Goal: Task Accomplishment & Management: Use online tool/utility

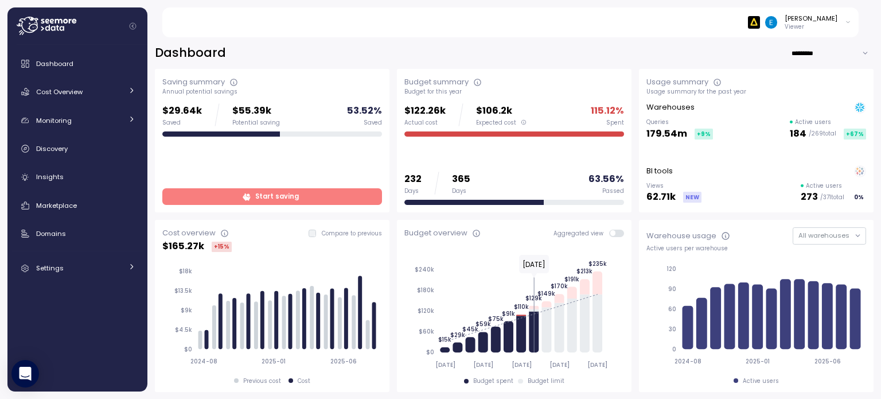
click at [149, 205] on div "Dashboard ********* Saving summary Annual potential savings $29.64k Saved $55.3…" at bounding box center [514, 214] width 734 height 369
click at [260, 190] on span "Start saving" at bounding box center [277, 196] width 44 height 15
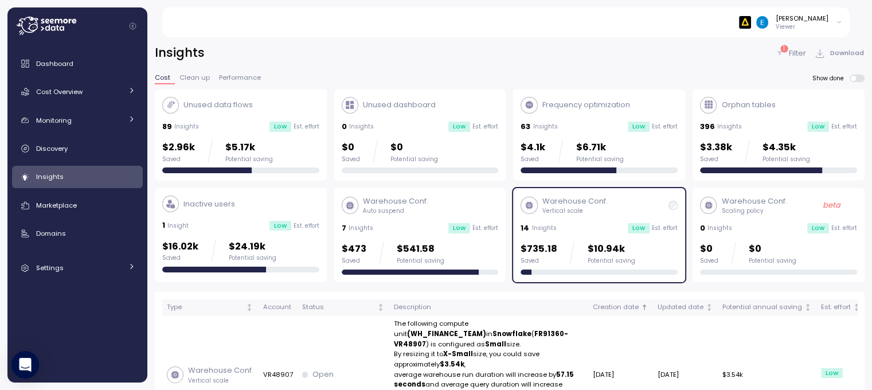
click at [585, 223] on div "14 Insights Low Est. effort" at bounding box center [599, 228] width 157 height 11
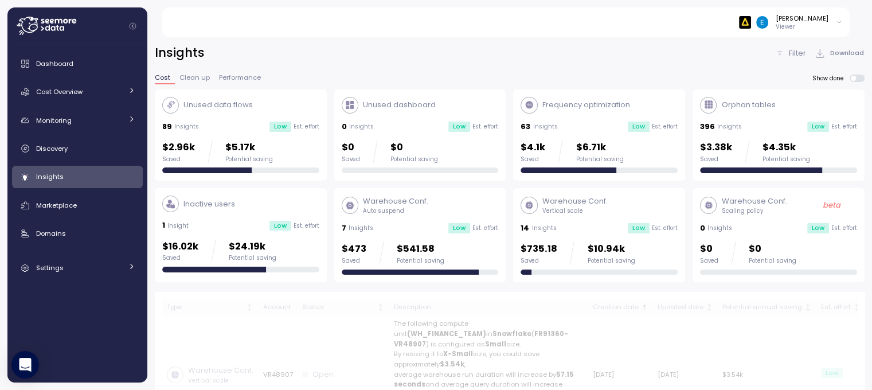
click at [596, 221] on div "Warehouse Conf. Vertical scale 14 Insights Low Est. effort $735.18 Saved $10.94…" at bounding box center [599, 235] width 157 height 79
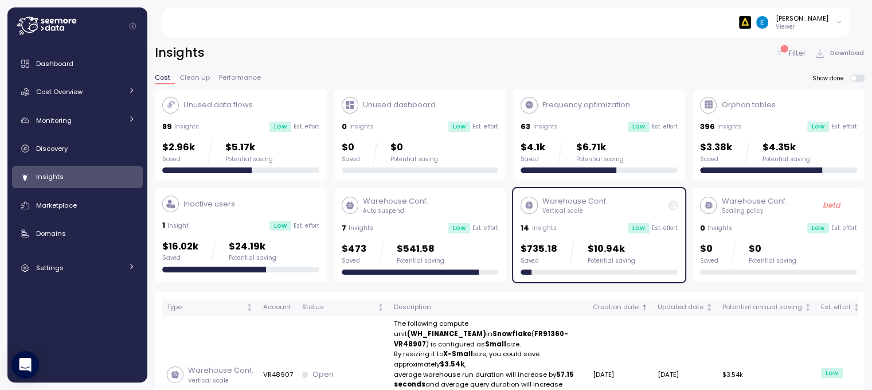
scroll to position [38, 0]
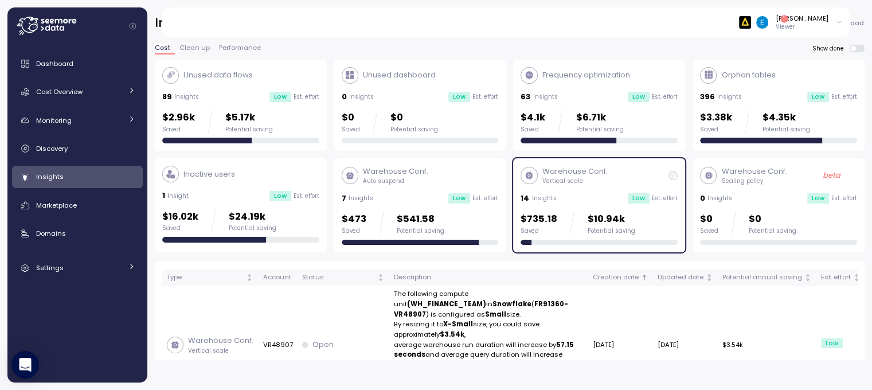
click at [153, 313] on div "Insights 1 Filter Download Cost Clean up Performance Show done Unused data flow…" at bounding box center [509, 180] width 725 height 360
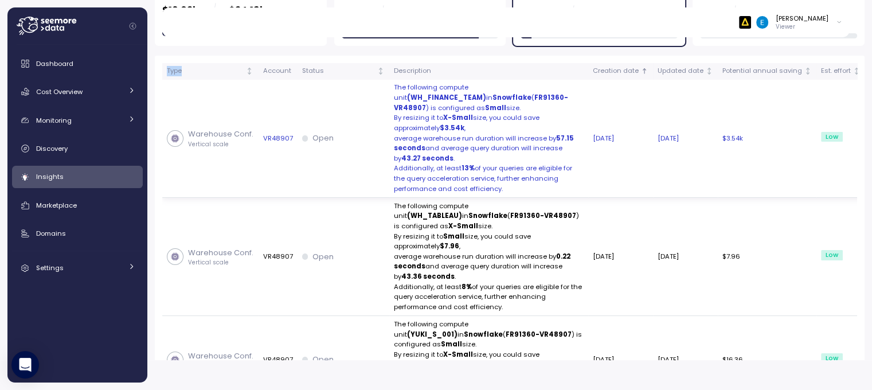
scroll to position [184, 0]
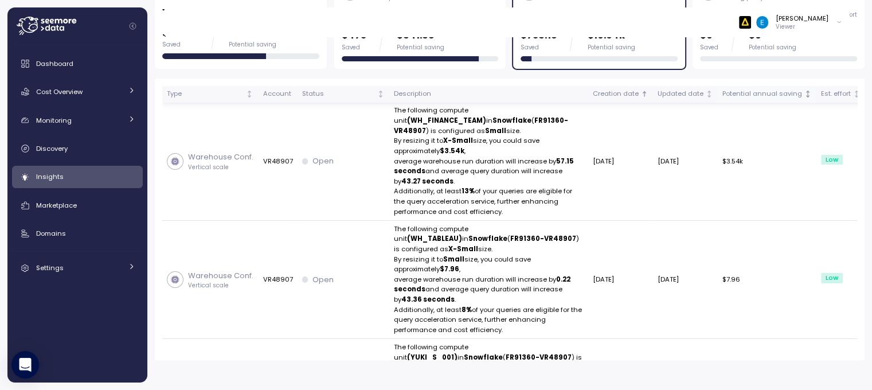
click at [723, 89] on div "Potential annual saving" at bounding box center [763, 94] width 80 height 10
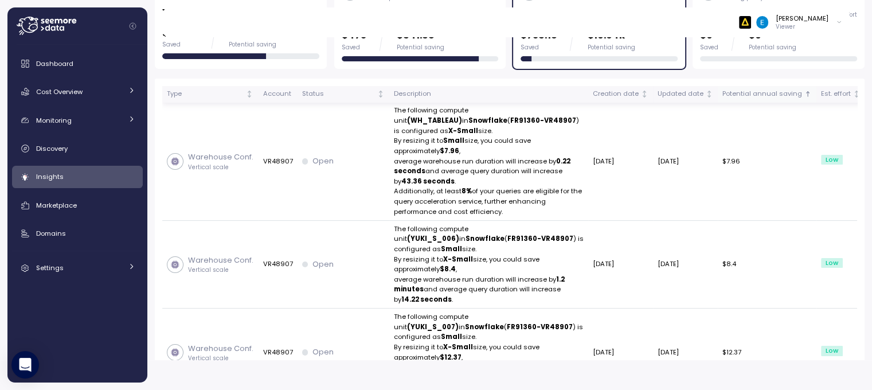
click at [723, 89] on div "Potential annual saving" at bounding box center [763, 94] width 80 height 10
